Goal: Task Accomplishment & Management: Manage account settings

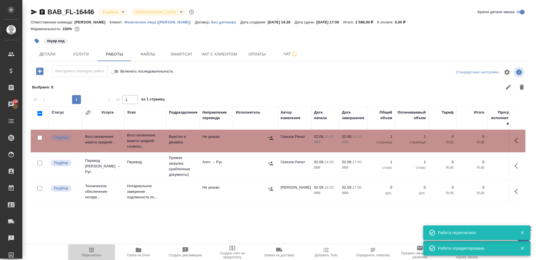
click at [92, 246] on button "Пересчитать" at bounding box center [91, 253] width 47 height 16
click at [92, 247] on icon "button" at bounding box center [91, 250] width 7 height 7
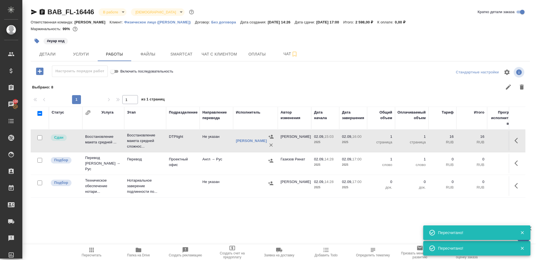
click at [226, 89] on div at bounding box center [329, 86] width 397 height 13
click at [176, 58] on button "Smartcat" at bounding box center [181, 54] width 33 height 14
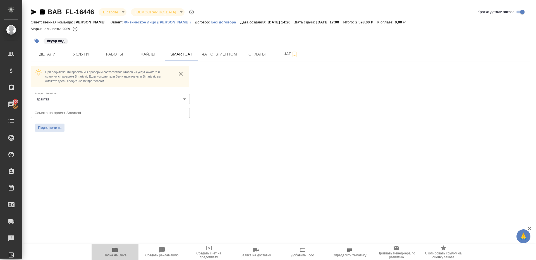
click at [118, 250] on span "Папка на Drive" at bounding box center [115, 252] width 40 height 11
click at [114, 50] on button "Работы" at bounding box center [114, 54] width 33 height 14
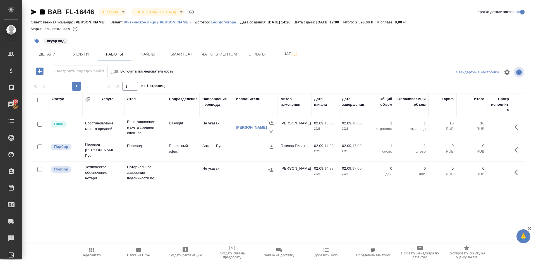
click at [36, 70] on icon "button" at bounding box center [39, 71] width 7 height 7
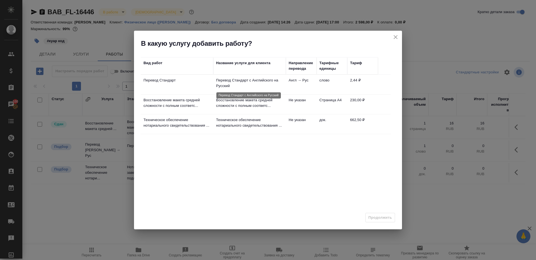
click at [231, 82] on p "Перевод Стандарт с Английского на Русский" at bounding box center [249, 83] width 67 height 11
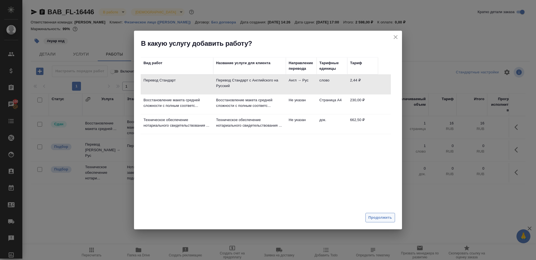
click at [383, 217] on span "Продолжить" at bounding box center [379, 218] width 23 height 6
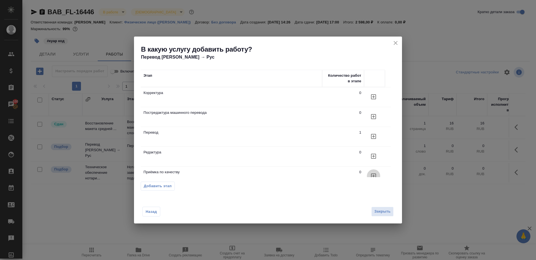
click at [377, 174] on button "button" at bounding box center [373, 175] width 13 height 13
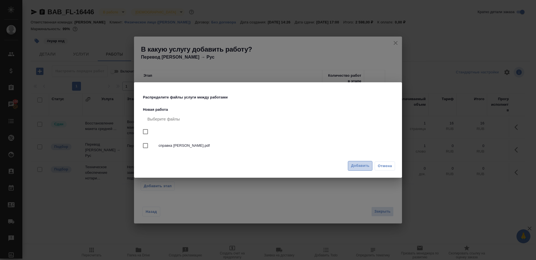
click at [358, 166] on span "Добавить" at bounding box center [360, 166] width 18 height 6
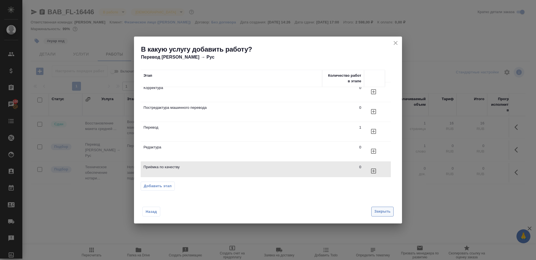
click at [378, 212] on button "Закрыть" at bounding box center [382, 212] width 22 height 10
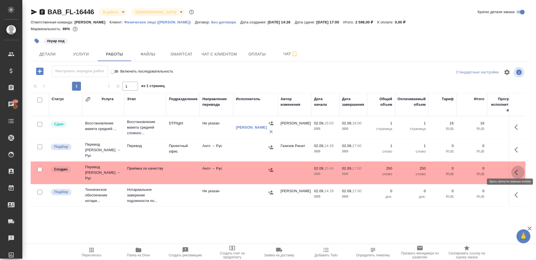
click at [514, 168] on button "button" at bounding box center [517, 172] width 13 height 13
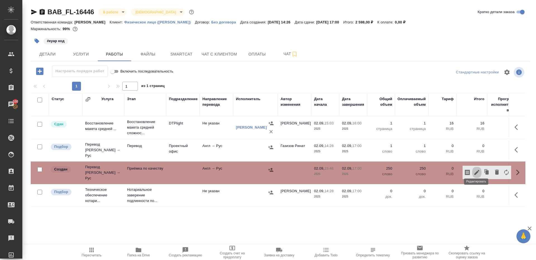
click at [476, 170] on icon "button" at bounding box center [476, 172] width 5 height 5
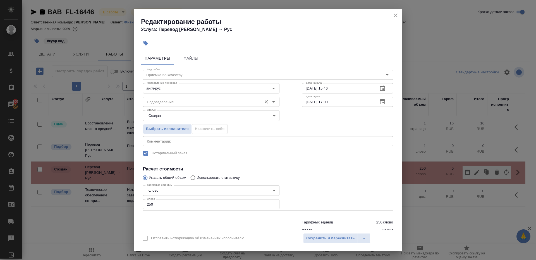
click at [159, 104] on input "Подразделение" at bounding box center [202, 102] width 114 height 7
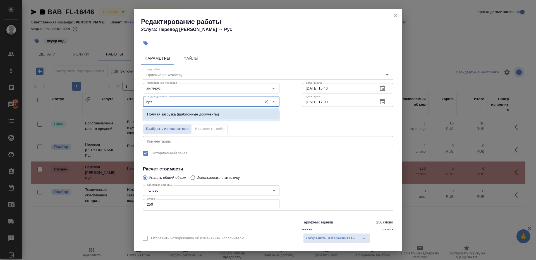
click at [182, 111] on li "Прямая загрузка (шаблонные документы)" at bounding box center [211, 114] width 136 height 10
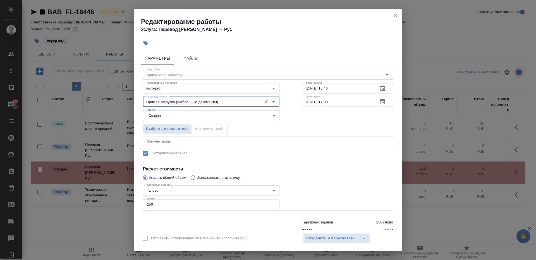
type input "Прямая загрузка (шаблонные документы)"
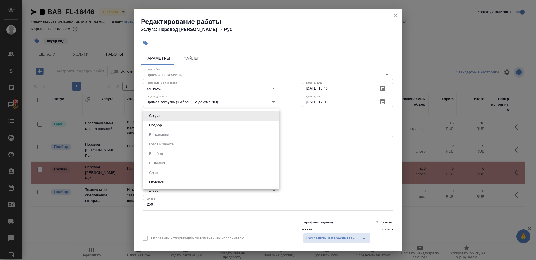
click at [172, 120] on body "🙏 .cls-1 fill:#fff; AWATERA Gazizov Rinat Клиенты Спецификации Заказы 100 Чаты …" at bounding box center [268, 130] width 536 height 260
click at [172, 127] on li "Подбор" at bounding box center [211, 125] width 136 height 9
type input "recruiting"
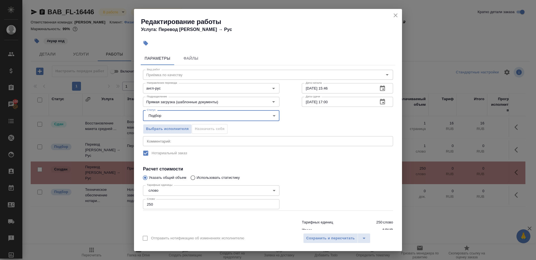
click at [162, 207] on input "250" at bounding box center [211, 204] width 136 height 10
type input "1"
click at [307, 184] on div at bounding box center [348, 197] width 114 height 50
click at [336, 102] on input "[DATE] 17:00" at bounding box center [338, 102] width 72 height 10
click at [342, 89] on input "02.09.2025 15:46" at bounding box center [338, 88] width 72 height 10
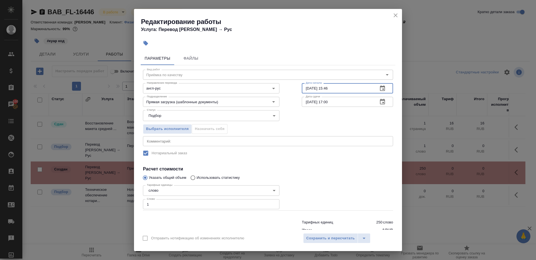
paste input "7:00"
drag, startPoint x: 327, startPoint y: 87, endPoint x: 374, endPoint y: 87, distance: 46.9
click at [374, 87] on div "02.09.2025 17:00 Дата начала" at bounding box center [347, 88] width 91 height 10
type input "[DATE] 16:40"
drag, startPoint x: 344, startPoint y: 185, endPoint x: 344, endPoint y: 241, distance: 56.9
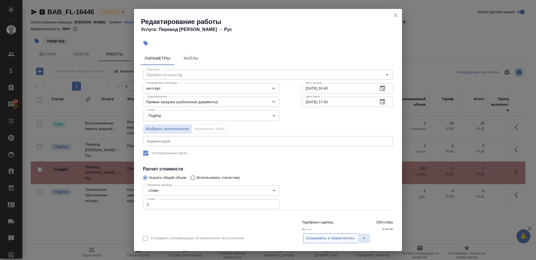
click at [344, 186] on div at bounding box center [348, 197] width 114 height 50
click at [344, 247] on div "Отправить нотификацию об изменениях исполнителю Сохранить и пересчитать" at bounding box center [268, 240] width 268 height 21
click at [344, 240] on span "Сохранить и пересчитать" at bounding box center [330, 238] width 49 height 6
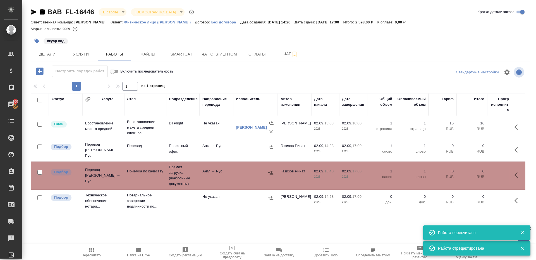
click at [528, 152] on div "Статус Услуга Этап Подразделение Направление перевода Исполнитель Автор изменен…" at bounding box center [280, 156] width 499 height 126
click at [521, 148] on icon "button" at bounding box center [517, 150] width 7 height 7
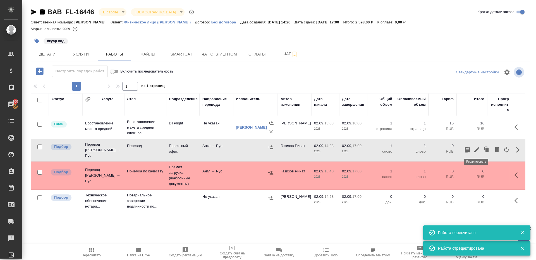
click at [478, 148] on icon "button" at bounding box center [476, 149] width 5 height 5
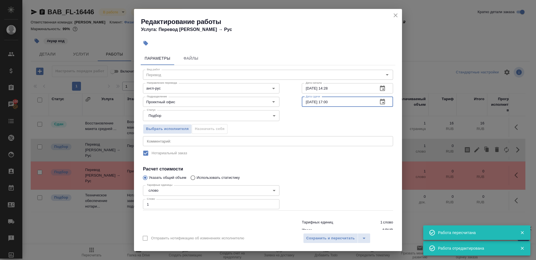
click at [337, 106] on input "[DATE] 17:00" at bounding box center [338, 102] width 72 height 10
paste input "6:4"
type input "[DATE] 16:40"
click at [336, 167] on h4 "Расчет стоимости" at bounding box center [268, 169] width 250 height 7
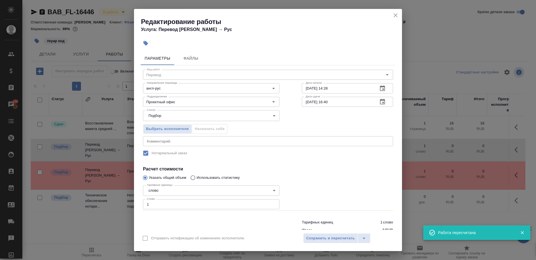
click at [336, 233] on div "Отправить нотификацию об изменениях исполнителю Сохранить и пересчитать" at bounding box center [268, 240] width 268 height 21
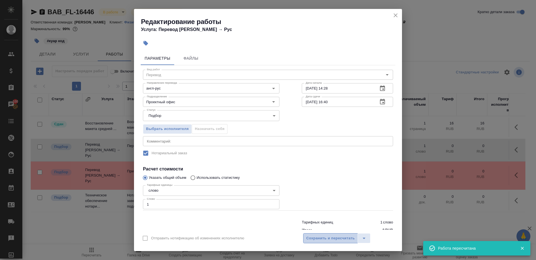
click at [336, 237] on span "Сохранить и пересчитать" at bounding box center [330, 238] width 49 height 6
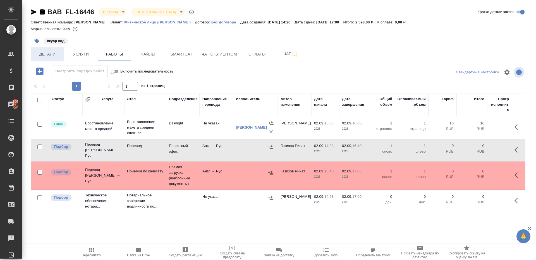
click at [54, 52] on span "Детали" at bounding box center [47, 54] width 27 height 7
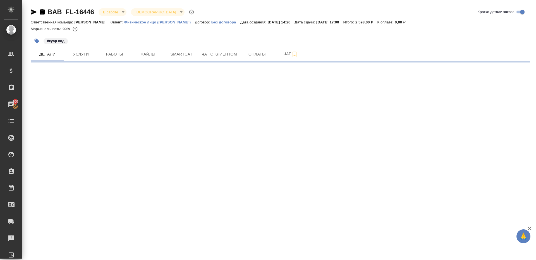
select select "RU"
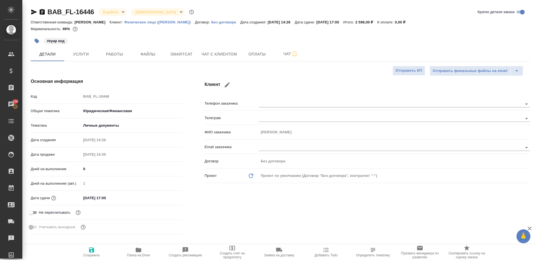
type textarea "x"
click at [50, 96] on div "Код BAB_FL-16446" at bounding box center [107, 97] width 152 height 10
click at [132, 75] on div "Основная информация Код BAB_FL-16446 Общая тематика Юридическая/Финансовая yr-f…" at bounding box center [107, 157] width 174 height 181
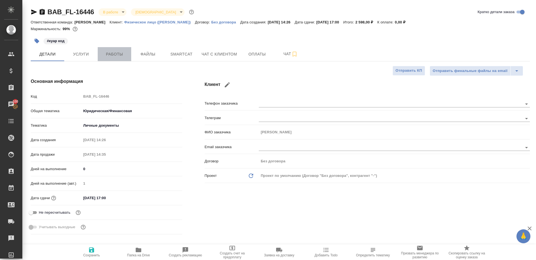
click at [107, 51] on span "Работы" at bounding box center [114, 54] width 27 height 7
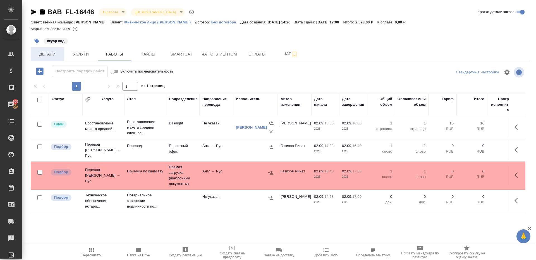
click at [52, 58] on button "Детали" at bounding box center [47, 54] width 33 height 14
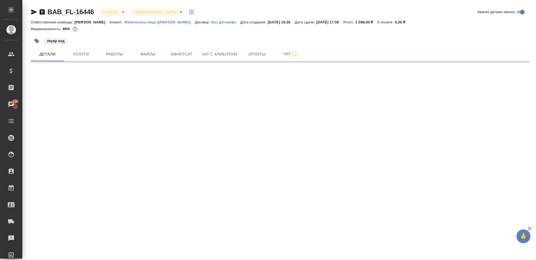
select select "RU"
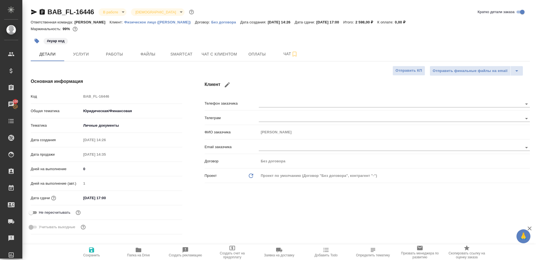
drag, startPoint x: 113, startPoint y: 101, endPoint x: 61, endPoint y: 93, distance: 52.3
click at [61, 93] on div "Код BAB_FL-16446" at bounding box center [107, 99] width 152 height 15
type textarea "x"
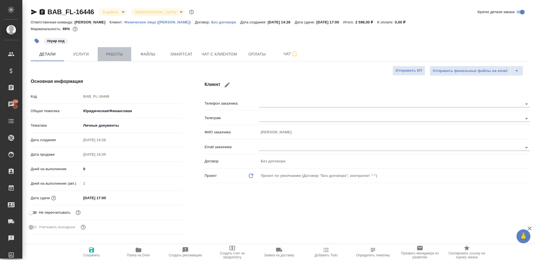
click at [112, 58] on span "Работы" at bounding box center [114, 54] width 27 height 7
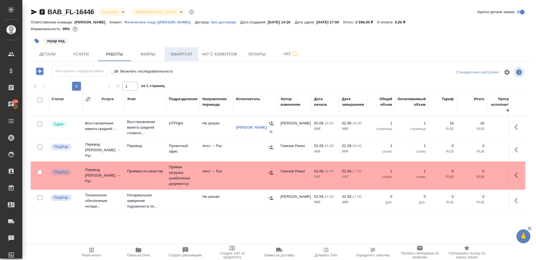
click at [176, 49] on button "Smartcat" at bounding box center [181, 54] width 33 height 14
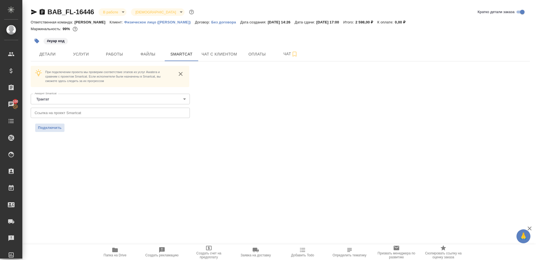
click at [128, 110] on input "text" at bounding box center [110, 113] width 159 height 10
click at [60, 124] on button "Подключить" at bounding box center [49, 128] width 29 height 8
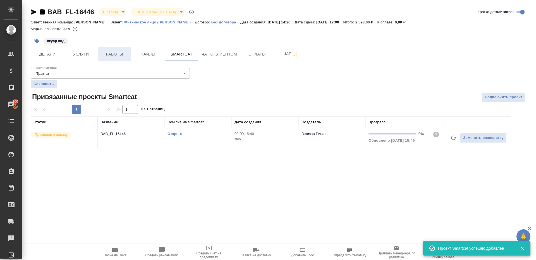
click at [106, 58] on button "Работы" at bounding box center [114, 54] width 33 height 14
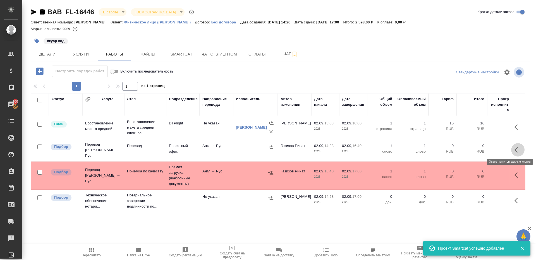
click at [515, 144] on button "button" at bounding box center [517, 149] width 13 height 13
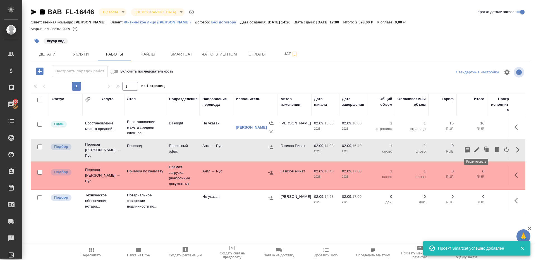
click at [475, 147] on icon "button" at bounding box center [476, 150] width 7 height 7
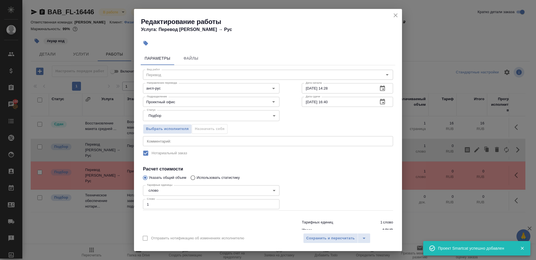
click at [191, 207] on input "1" at bounding box center [211, 204] width 136 height 10
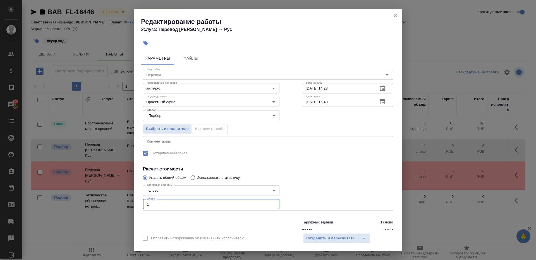
paste input "87.6"
type input "87.6"
click at [313, 190] on div at bounding box center [348, 197] width 114 height 50
click at [314, 238] on span "Сохранить и пересчитать" at bounding box center [330, 238] width 49 height 6
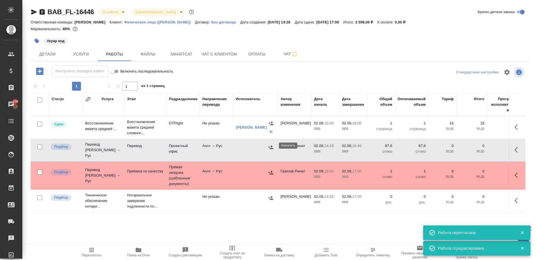
click at [270, 146] on icon "button" at bounding box center [271, 148] width 6 height 6
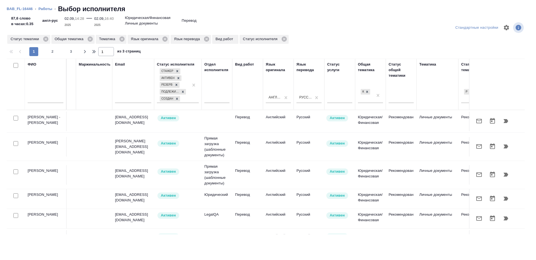
scroll to position [0, 184]
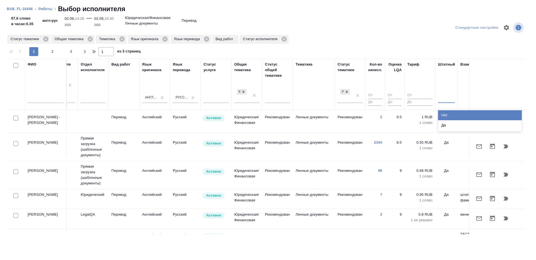
click at [451, 100] on div at bounding box center [446, 98] width 17 height 8
type input "нет"
click at [450, 118] on div "Нет" at bounding box center [480, 115] width 84 height 10
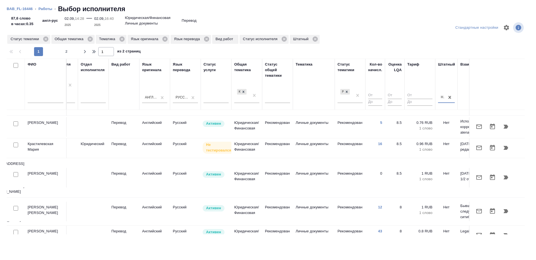
scroll to position [105, 184]
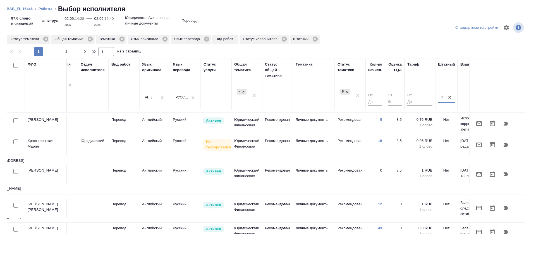
click at [15, 121] on input "checkbox" at bounding box center [15, 120] width 5 height 5
checkbox input "true"
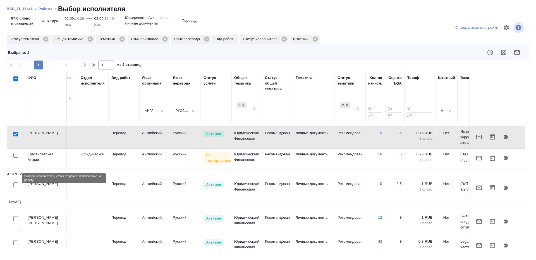
click at [15, 183] on input "checkbox" at bounding box center [15, 185] width 5 height 5
checkbox input "true"
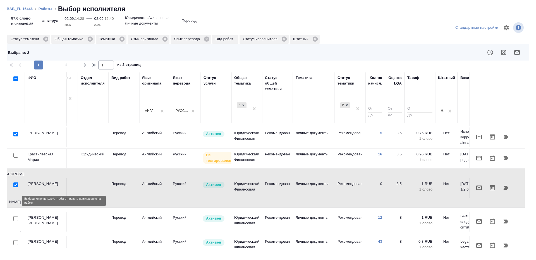
click at [16, 216] on input "checkbox" at bounding box center [15, 218] width 5 height 5
checkbox input "true"
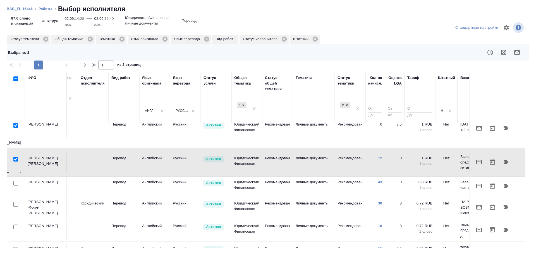
scroll to position [166, 184]
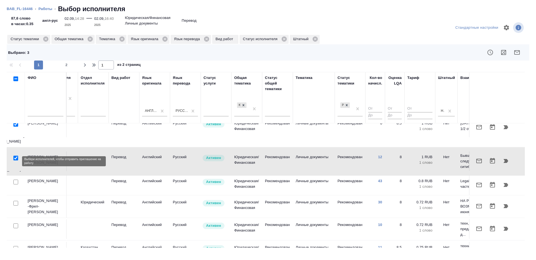
click at [16, 180] on input "checkbox" at bounding box center [15, 182] width 5 height 5
checkbox input "true"
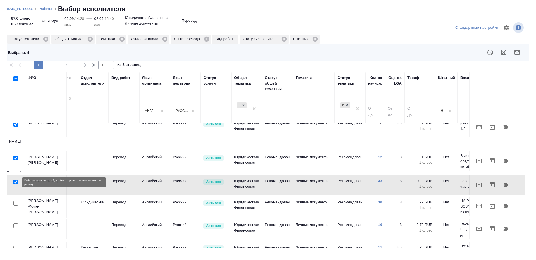
click at [15, 201] on input "checkbox" at bounding box center [15, 203] width 5 height 5
checkbox input "true"
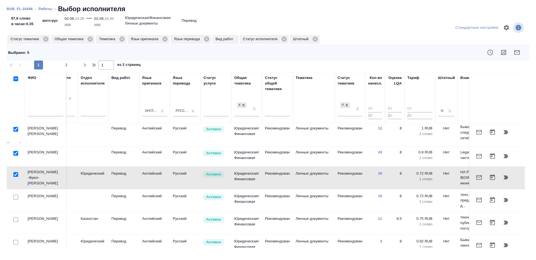
scroll to position [204, 184]
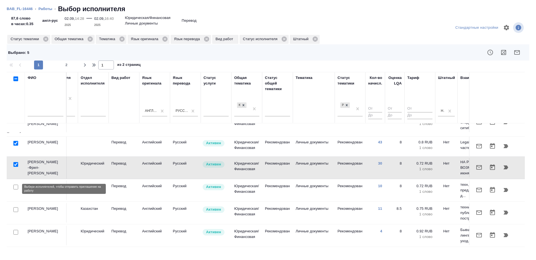
click at [16, 207] on input "checkbox" at bounding box center [15, 209] width 5 height 5
checkbox input "true"
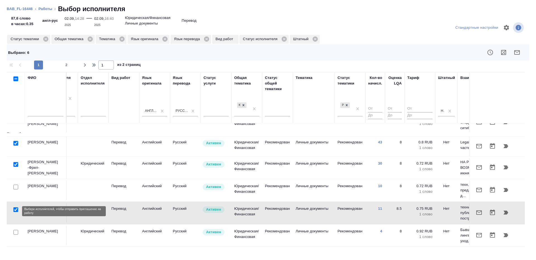
click at [15, 230] on input "checkbox" at bounding box center [15, 232] width 5 height 5
checkbox input "true"
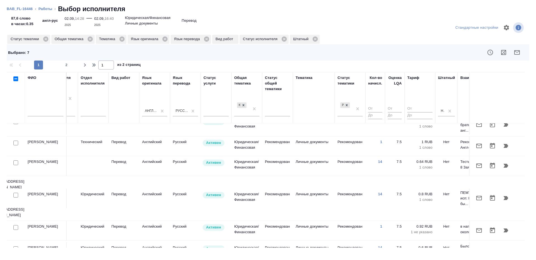
scroll to position [381, 184]
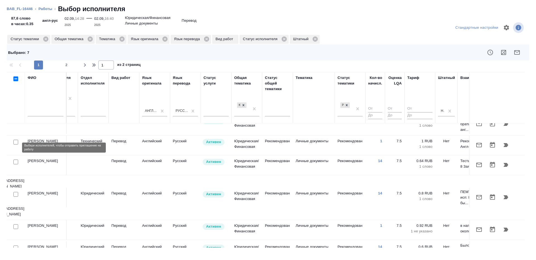
click at [17, 160] on input "checkbox" at bounding box center [15, 162] width 5 height 5
checkbox input "true"
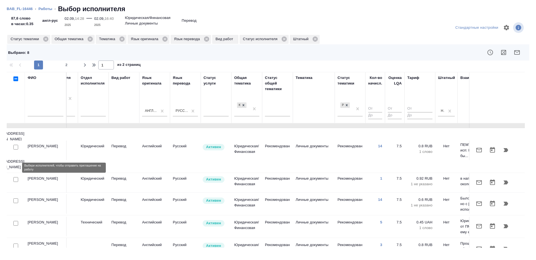
click at [16, 198] on input "checkbox" at bounding box center [15, 200] width 5 height 5
checkbox input "true"
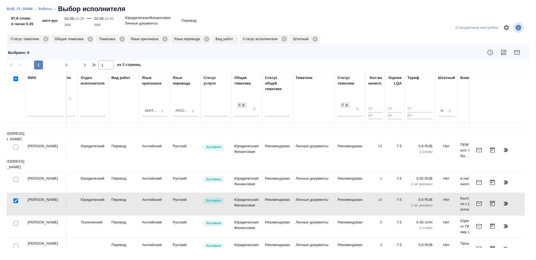
scroll to position [430, 184]
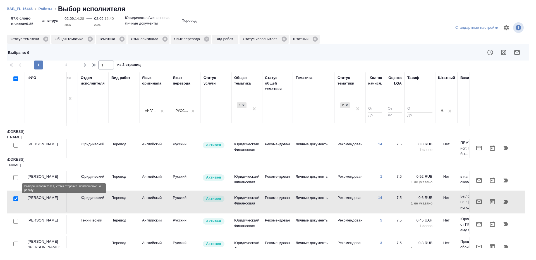
click at [15, 219] on input "checkbox" at bounding box center [15, 221] width 5 height 5
checkbox input "true"
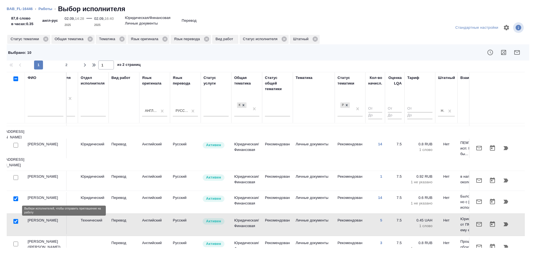
click at [15, 242] on input "checkbox" at bounding box center [15, 244] width 5 height 5
checkbox input "true"
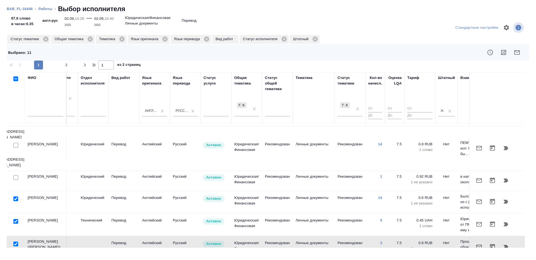
scroll to position [0, 184]
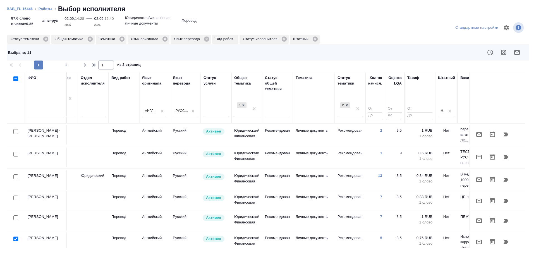
click at [514, 50] on icon "button" at bounding box center [517, 52] width 7 height 7
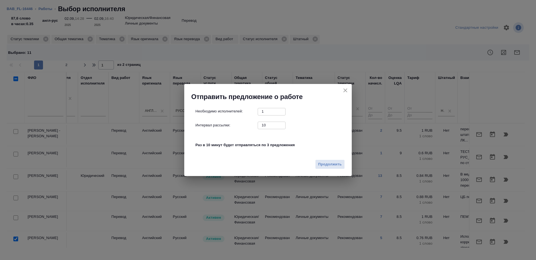
click at [271, 126] on input "10" at bounding box center [272, 125] width 28 height 7
type input "1"
click at [329, 164] on span "Продолжить" at bounding box center [329, 164] width 23 height 6
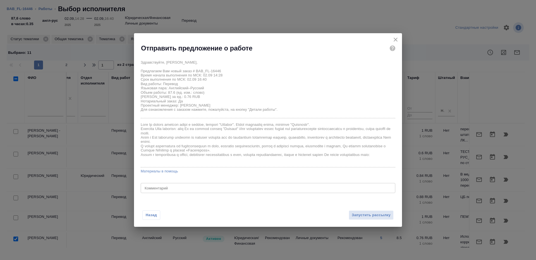
click at [203, 186] on textarea at bounding box center [268, 188] width 247 height 4
type textarea "будет в смарткате"
click at [361, 213] on span "Запустить рассылку" at bounding box center [371, 215] width 39 height 6
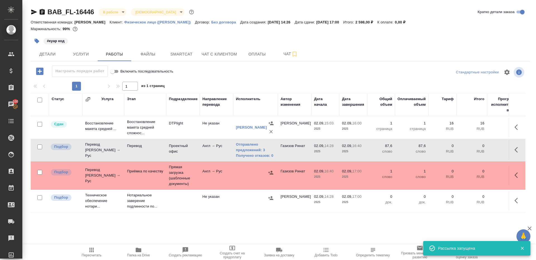
click at [35, 38] on icon "button" at bounding box center [37, 41] width 6 height 6
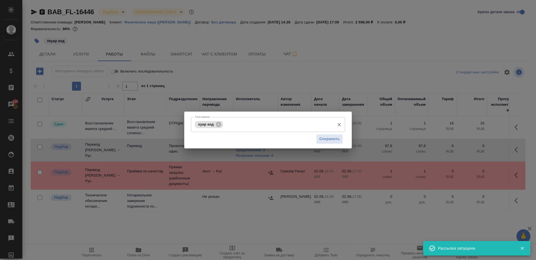
click at [261, 130] on div "куар код Тэги заказа" at bounding box center [268, 124] width 154 height 15
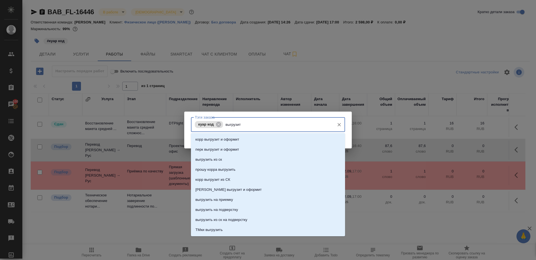
type input "выгрузить"
click at [272, 136] on li "выгрузить из ск" at bounding box center [268, 140] width 154 height 10
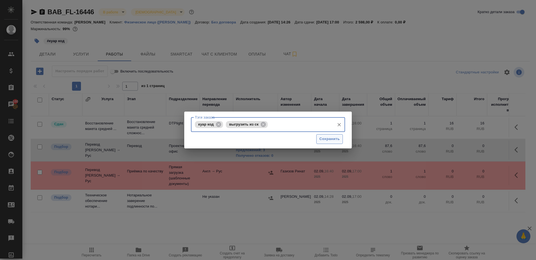
click at [327, 136] on span "Сохранить" at bounding box center [329, 139] width 20 height 6
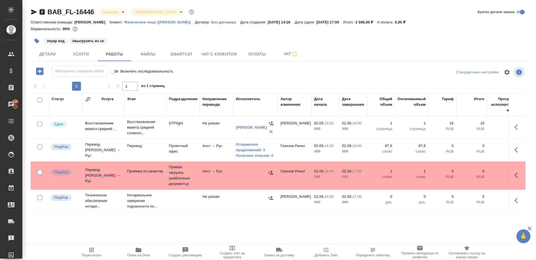
click at [180, 175] on td "Прямая загрузка (шаблонные документы)" at bounding box center [182, 176] width 33 height 28
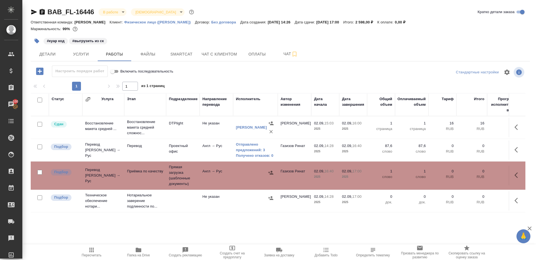
click at [92, 242] on div ".cls-1 fill:#fff; AWATERA Gazizov Rinat Клиенты Спецификации Заказы 100 Чаты To…" at bounding box center [268, 130] width 536 height 260
click at [92, 250] on icon "button" at bounding box center [91, 250] width 4 height 4
click at [239, 68] on div at bounding box center [280, 72] width 166 height 13
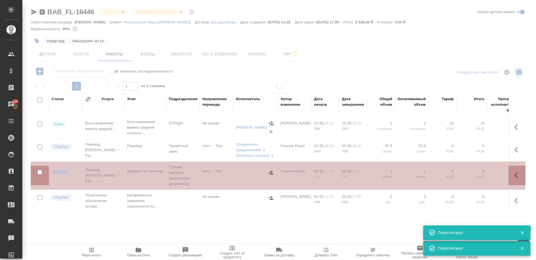
click at [288, 73] on div at bounding box center [279, 116] width 514 height 233
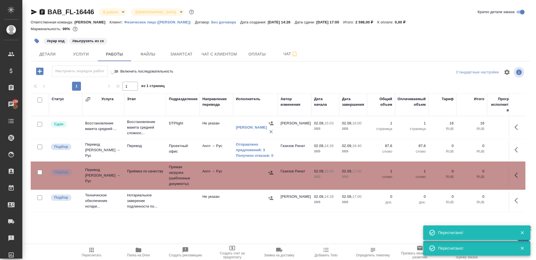
click at [88, 250] on icon "button" at bounding box center [91, 250] width 7 height 7
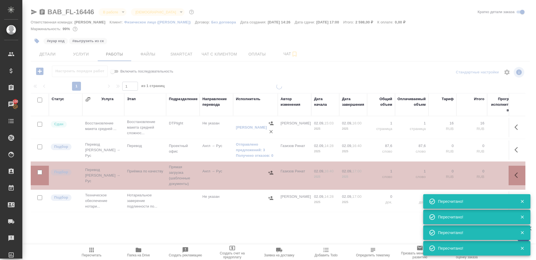
click at [221, 83] on div at bounding box center [279, 116] width 514 height 233
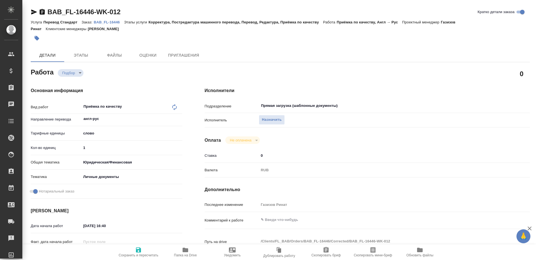
type textarea "x"
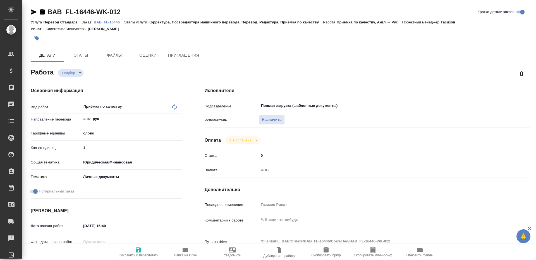
type textarea "x"
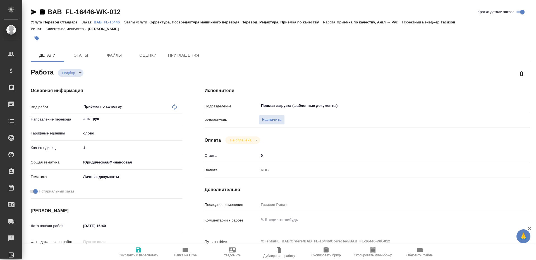
type textarea "x"
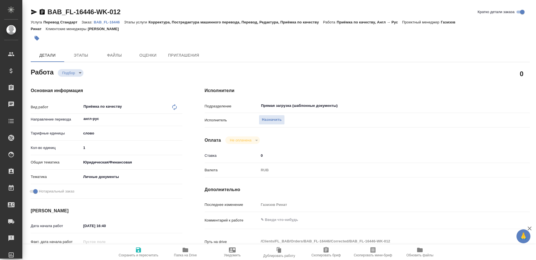
type textarea "x"
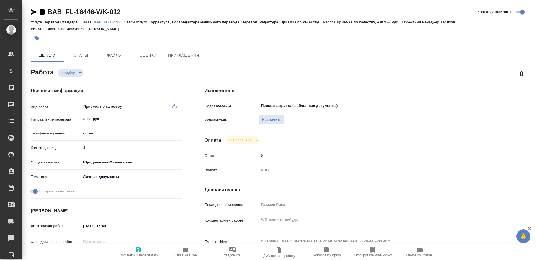
type textarea "x"
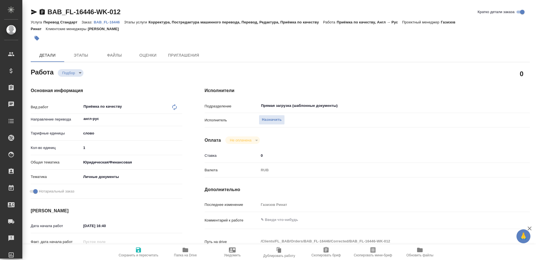
type textarea "x"
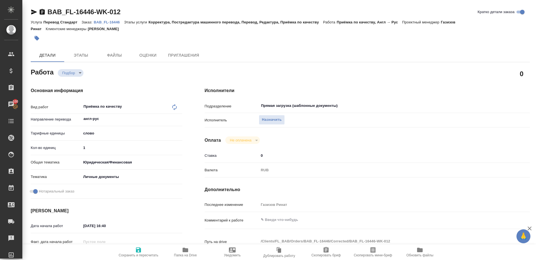
type textarea "x"
